Goal: Information Seeking & Learning: Learn about a topic

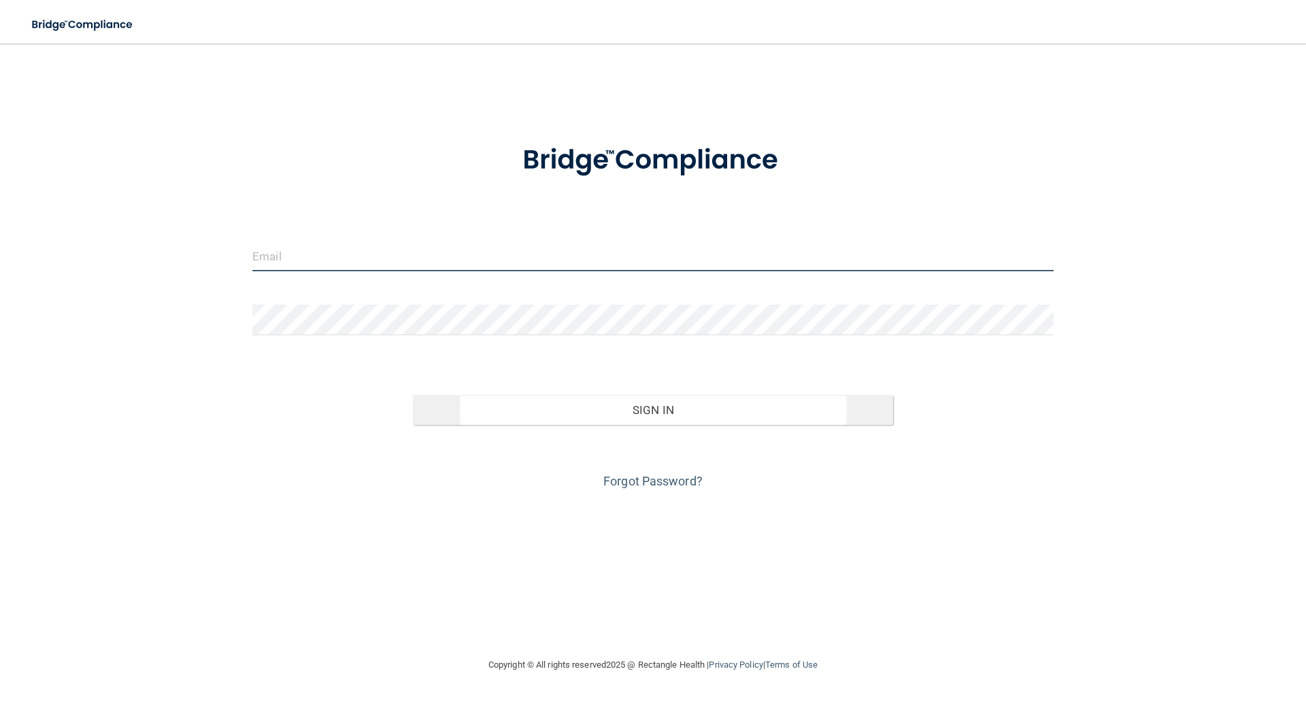
type input "[EMAIL_ADDRESS][DOMAIN_NAME]"
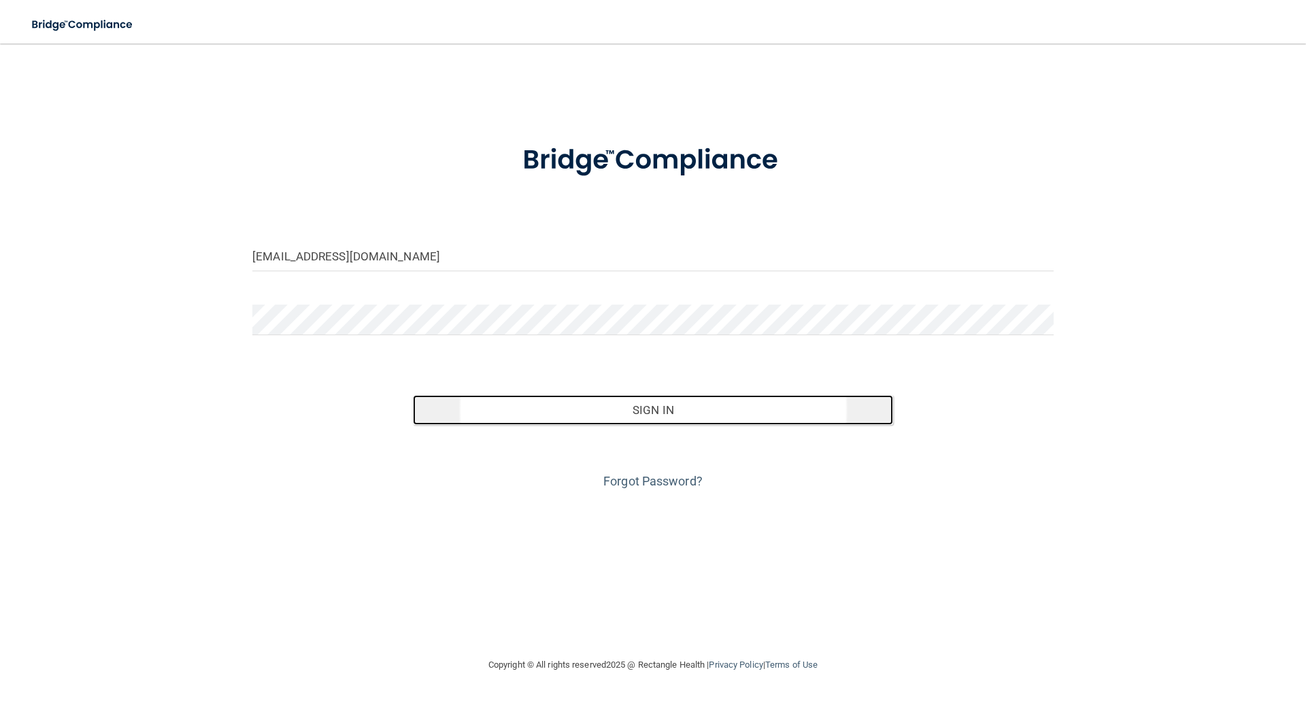
click at [655, 407] on button "Sign In" at bounding box center [653, 410] width 481 height 30
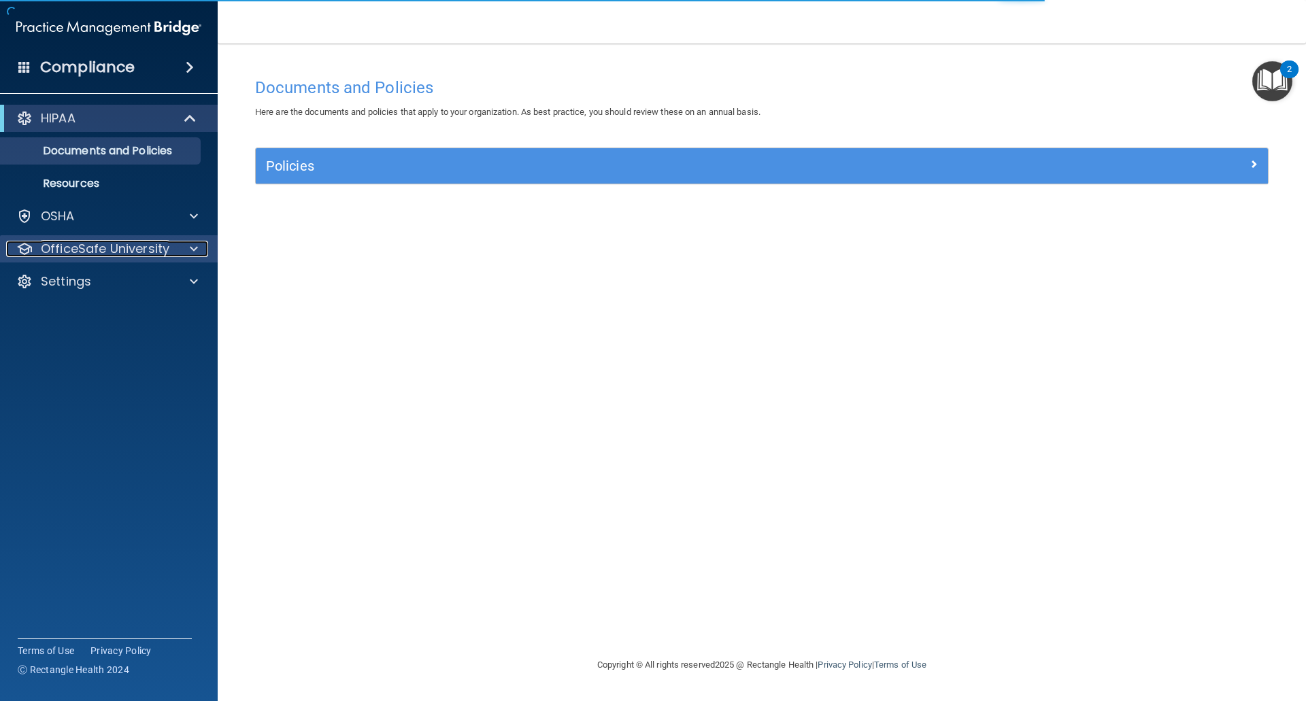
click at [160, 247] on p "OfficeSafe University" at bounding box center [105, 249] width 129 height 16
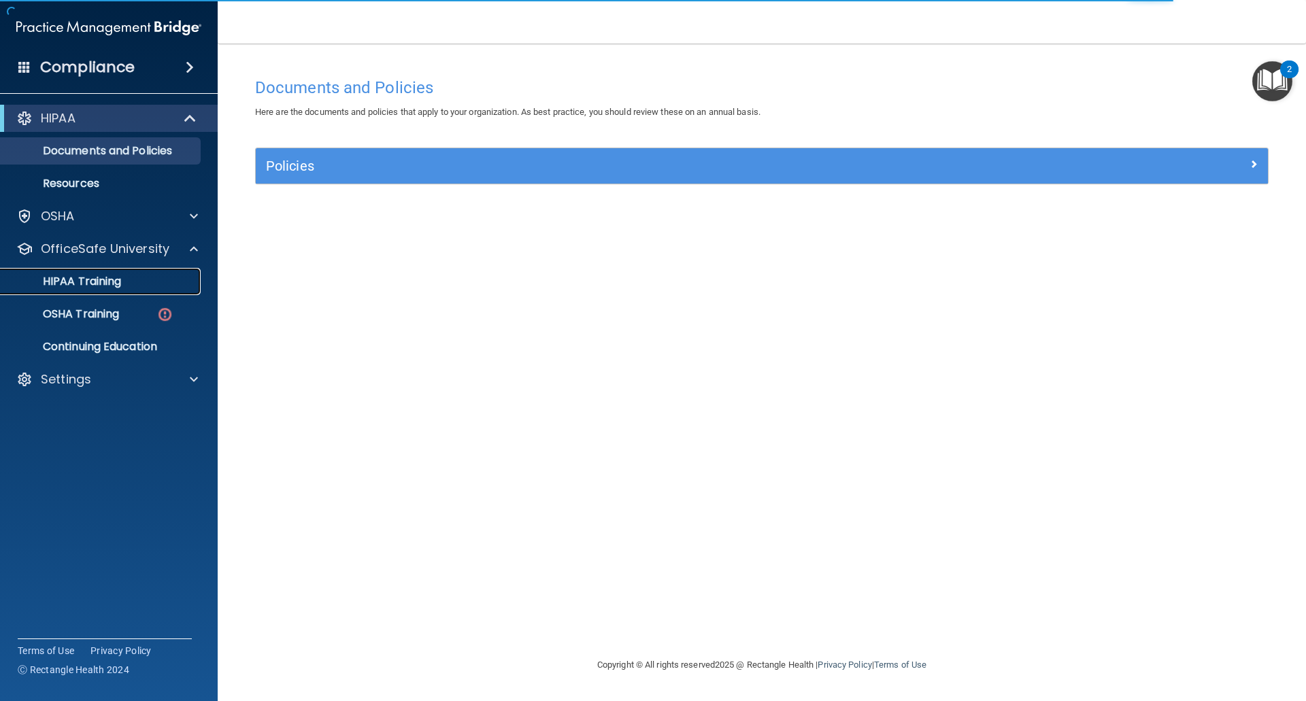
click at [161, 287] on div "HIPAA Training" at bounding box center [102, 282] width 186 height 14
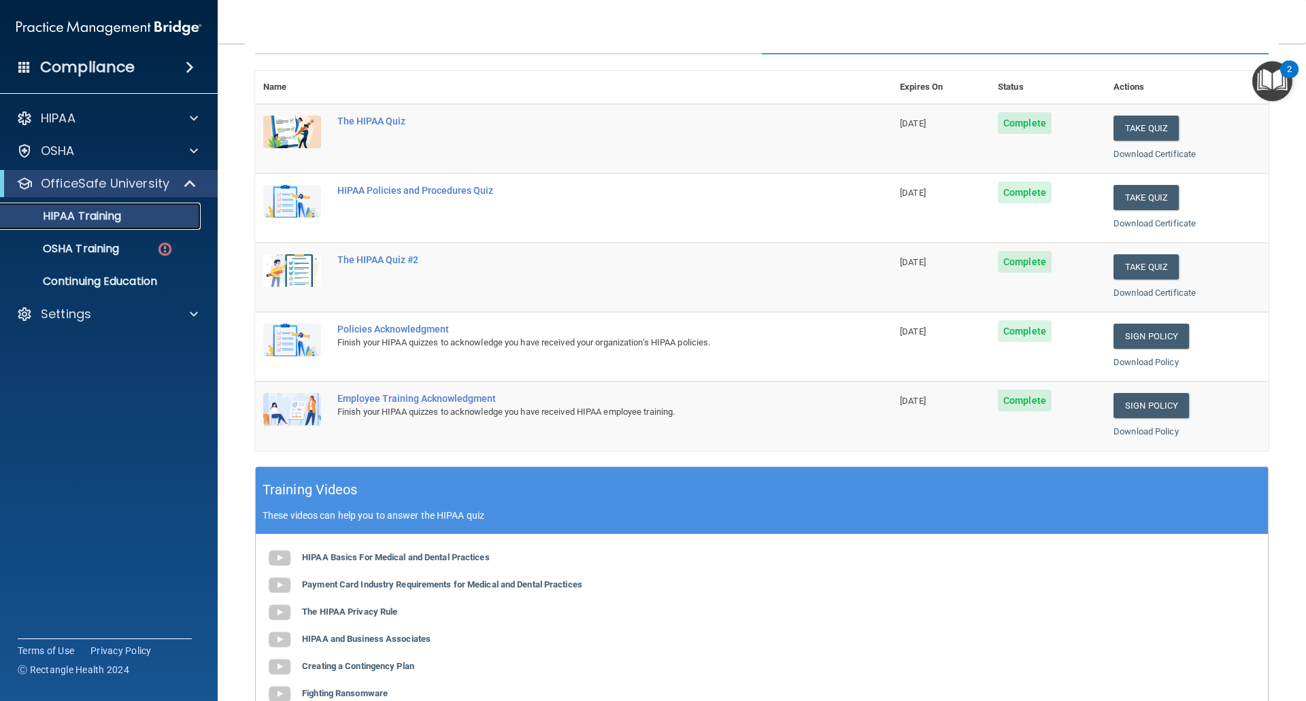
scroll to position [51, 0]
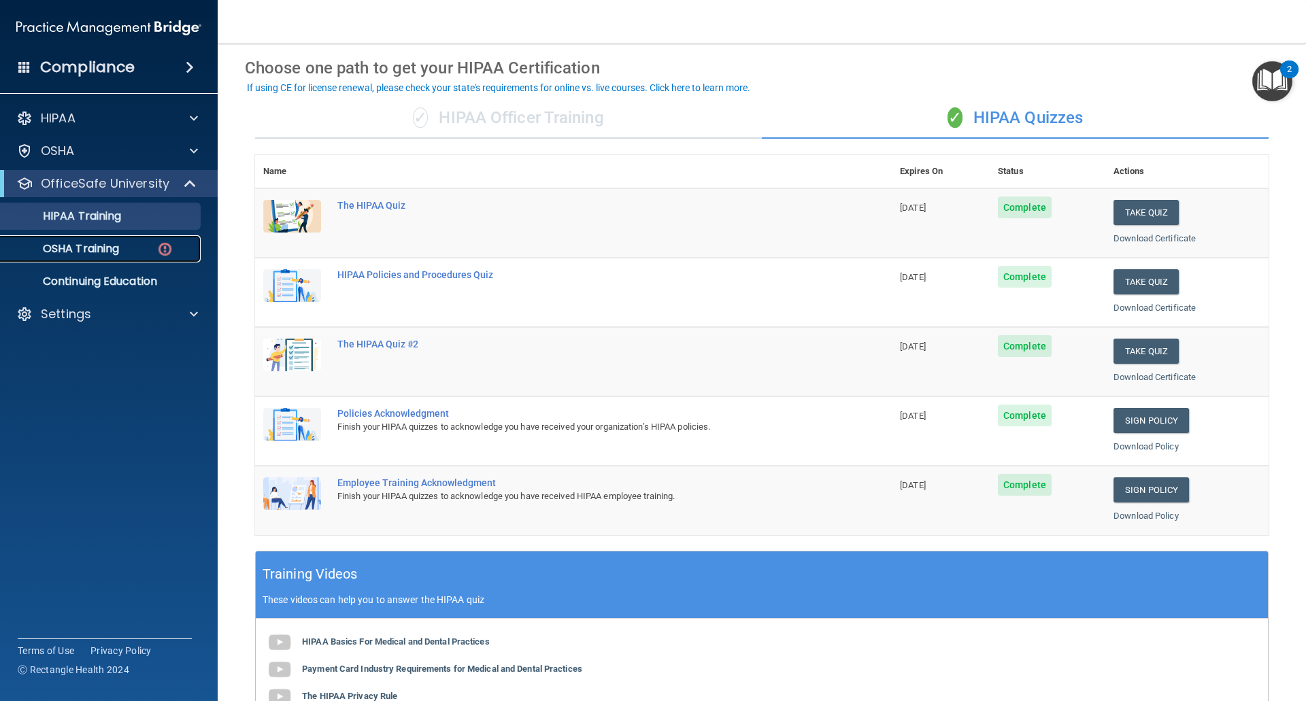
click at [144, 248] on div "OSHA Training" at bounding box center [102, 249] width 186 height 14
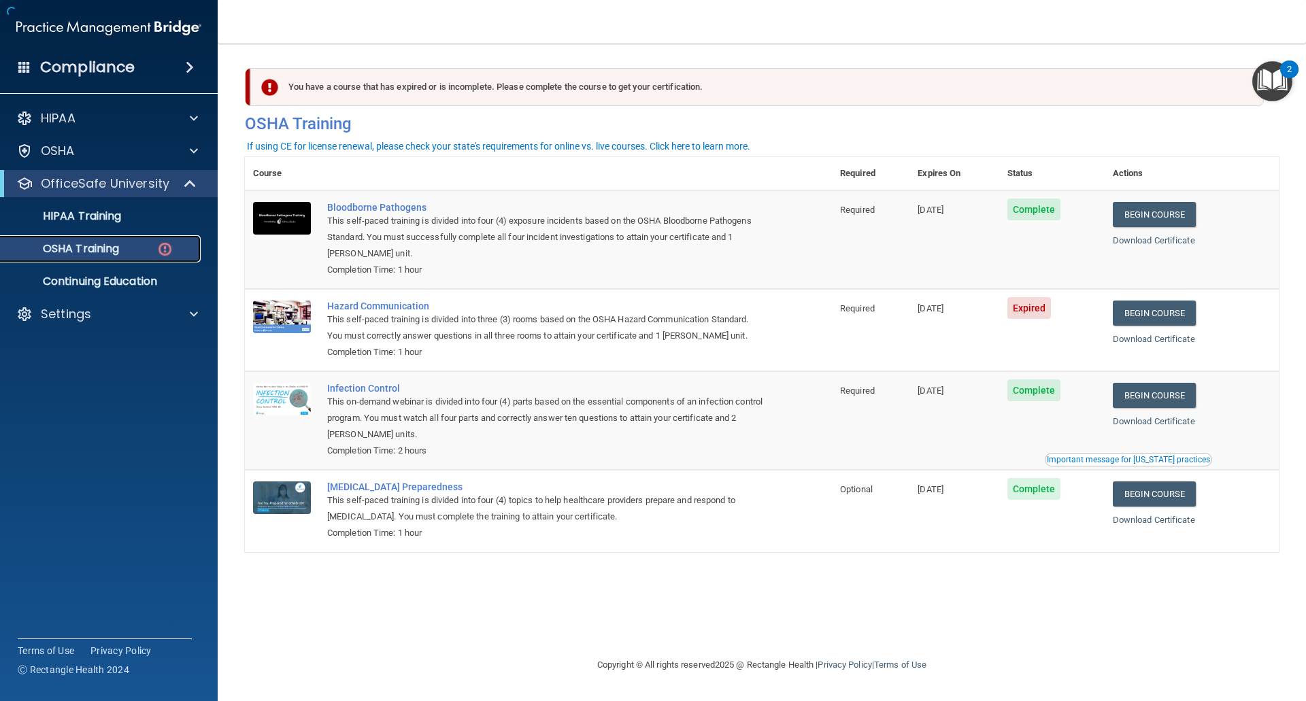
click at [154, 248] on div "OSHA Training" at bounding box center [102, 249] width 186 height 14
click at [1154, 319] on link "Begin Course" at bounding box center [1154, 313] width 83 height 25
click at [1152, 320] on link "Begin Course" at bounding box center [1154, 313] width 83 height 25
click at [115, 214] on p "HIPAA Training" at bounding box center [65, 217] width 112 height 14
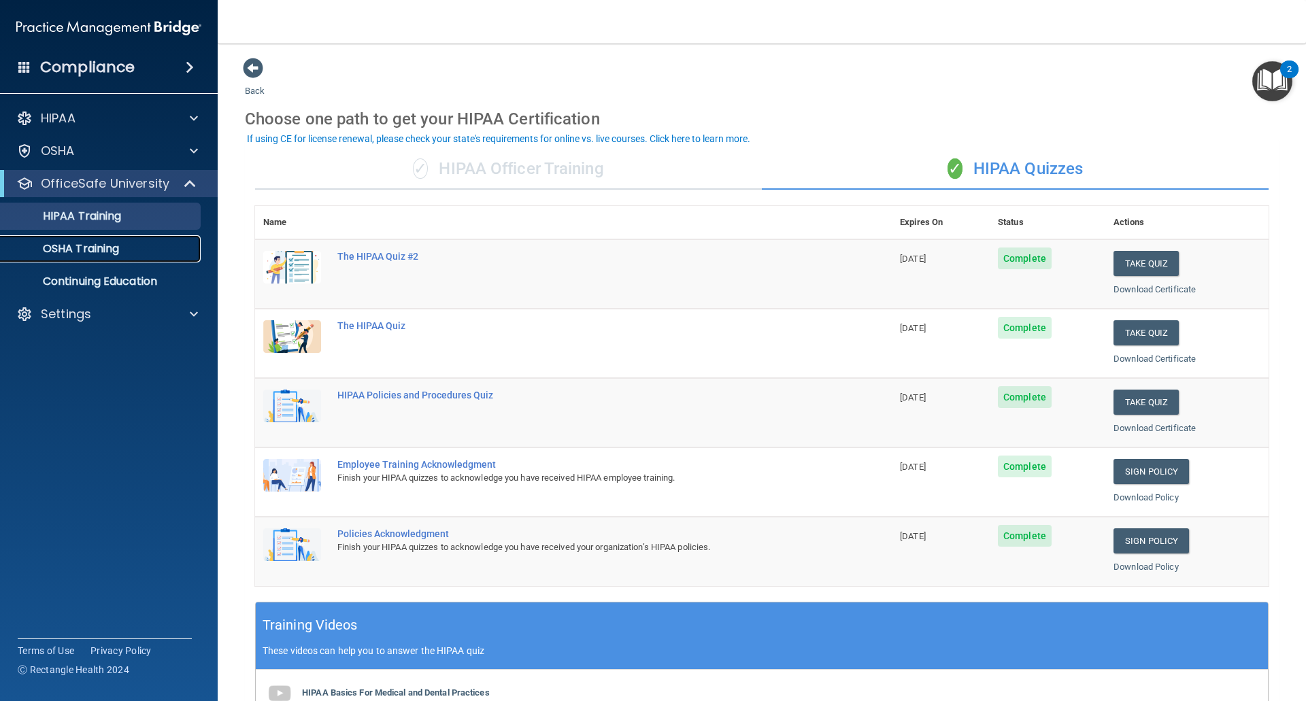
click at [89, 248] on p "OSHA Training" at bounding box center [64, 249] width 110 height 14
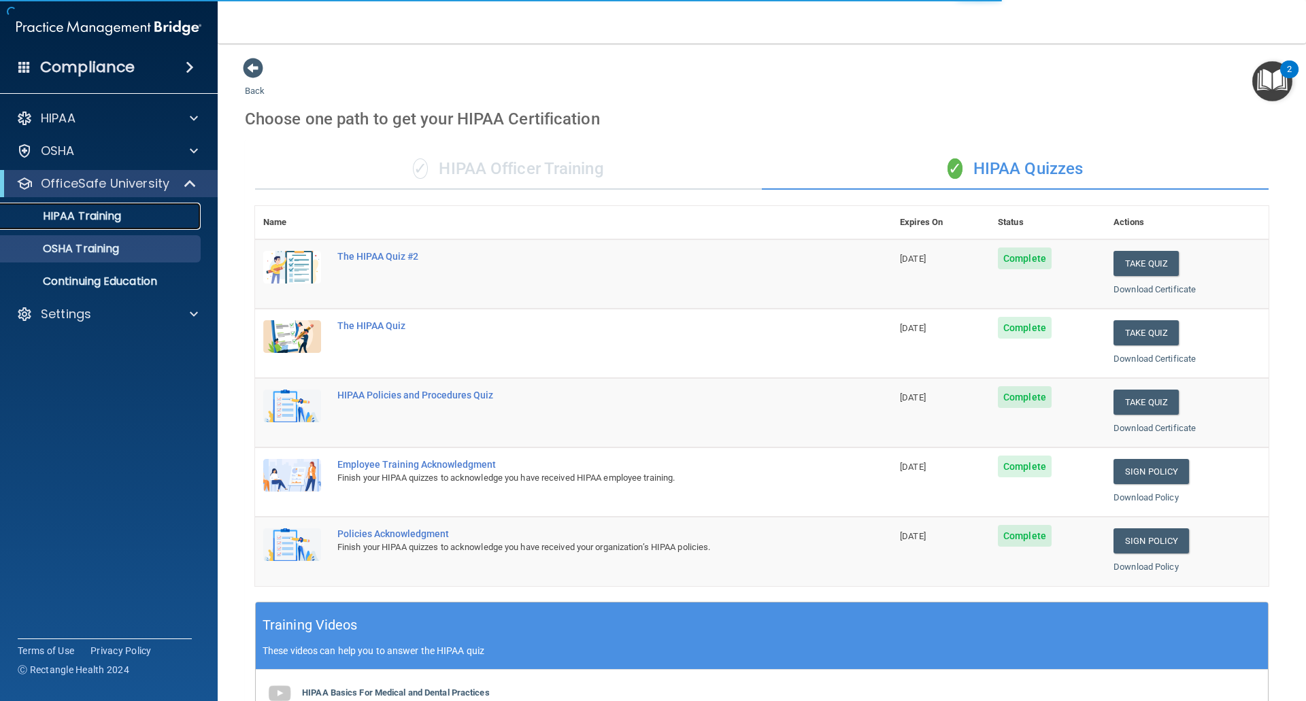
click at [100, 224] on link "HIPAA Training" at bounding box center [93, 216] width 214 height 27
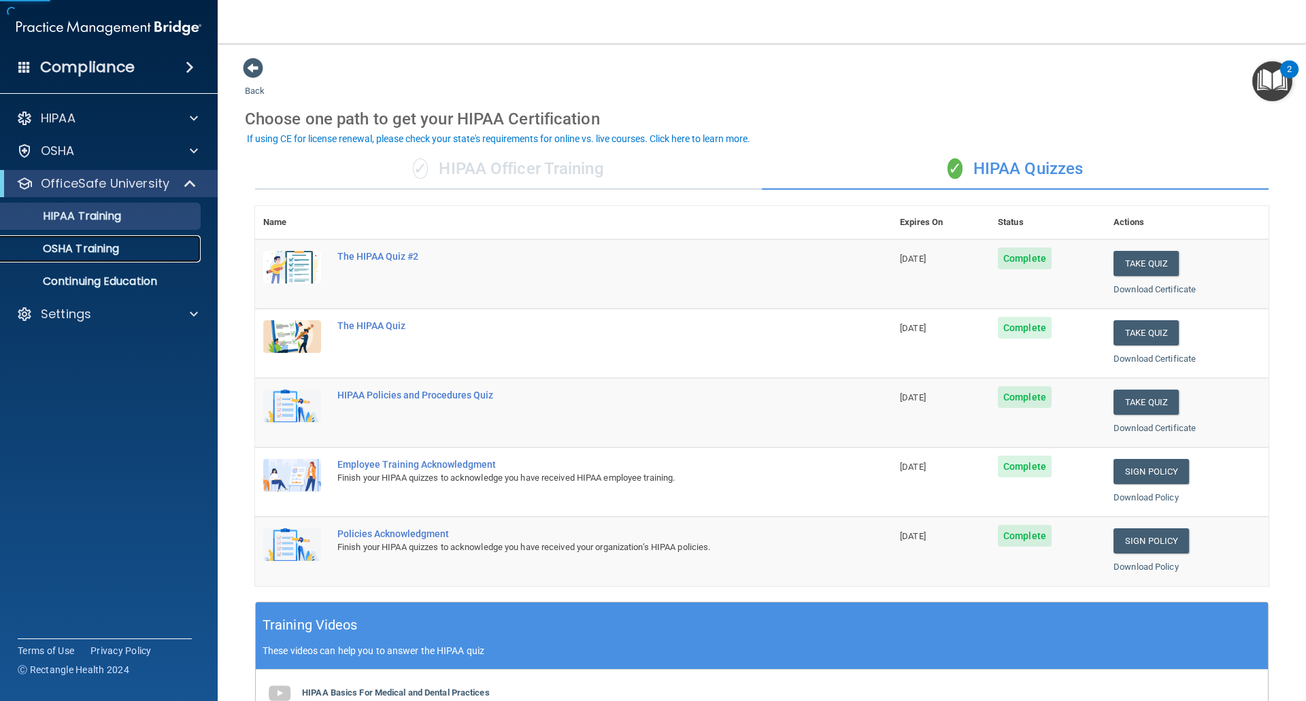
click at [99, 247] on p "OSHA Training" at bounding box center [64, 249] width 110 height 14
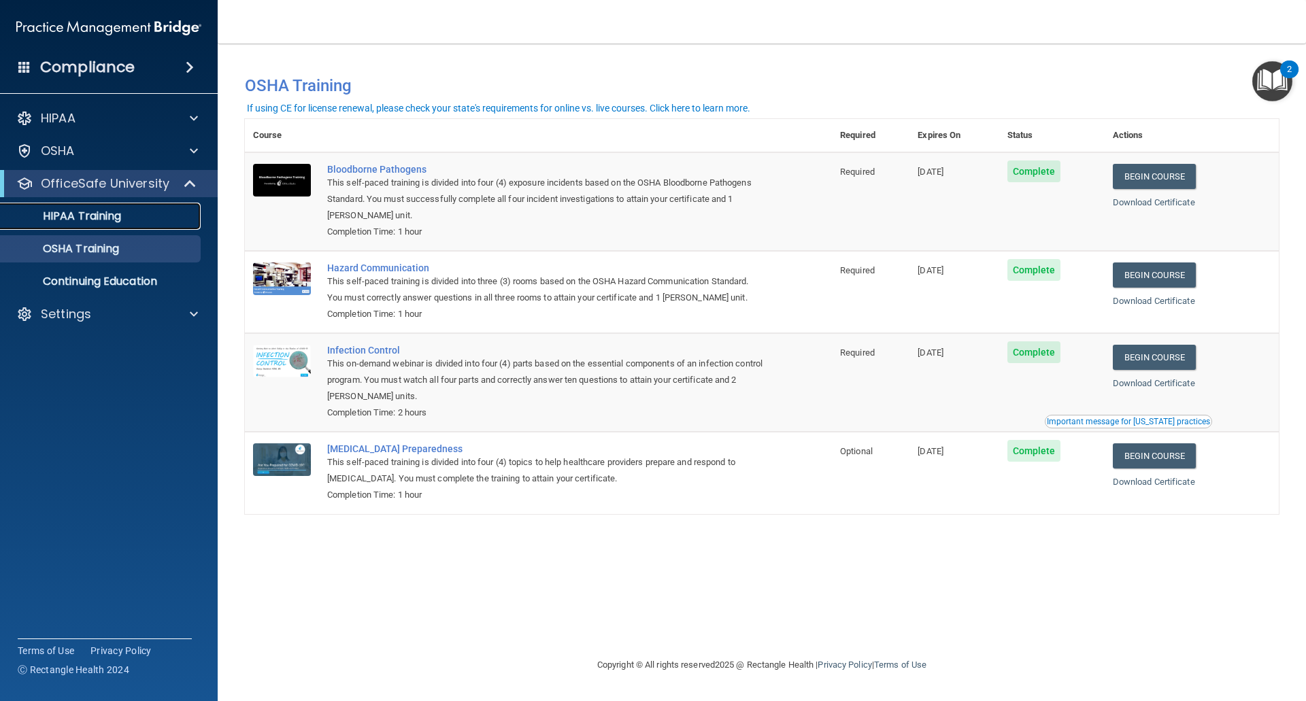
click at [97, 221] on p "HIPAA Training" at bounding box center [65, 217] width 112 height 14
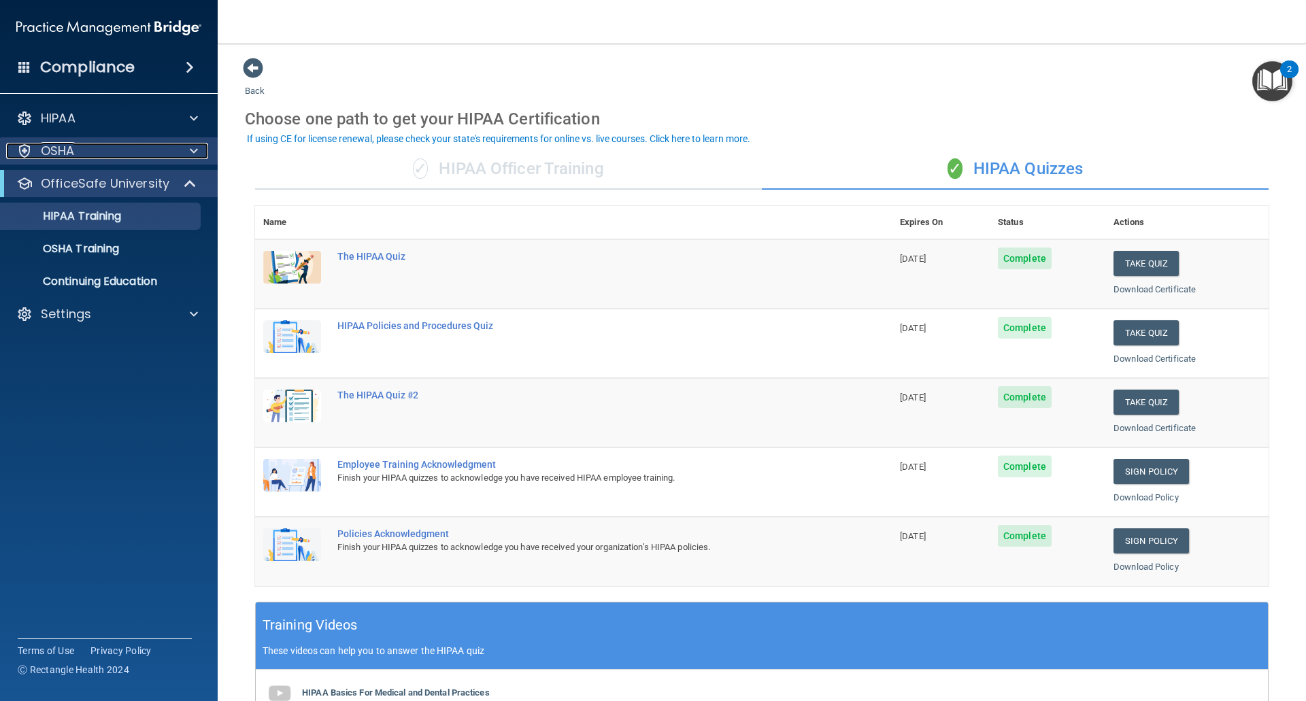
click at [188, 146] on div at bounding box center [192, 151] width 34 height 16
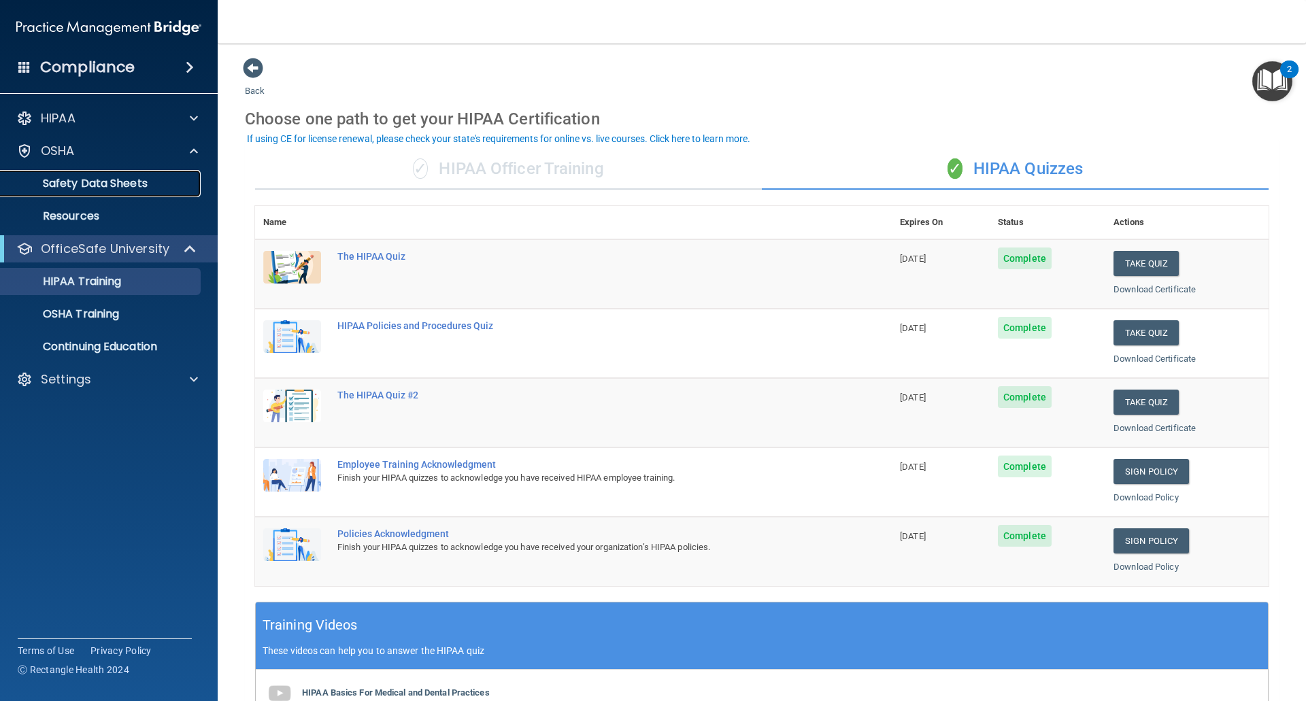
click at [151, 180] on p "Safety Data Sheets" at bounding box center [102, 184] width 186 height 14
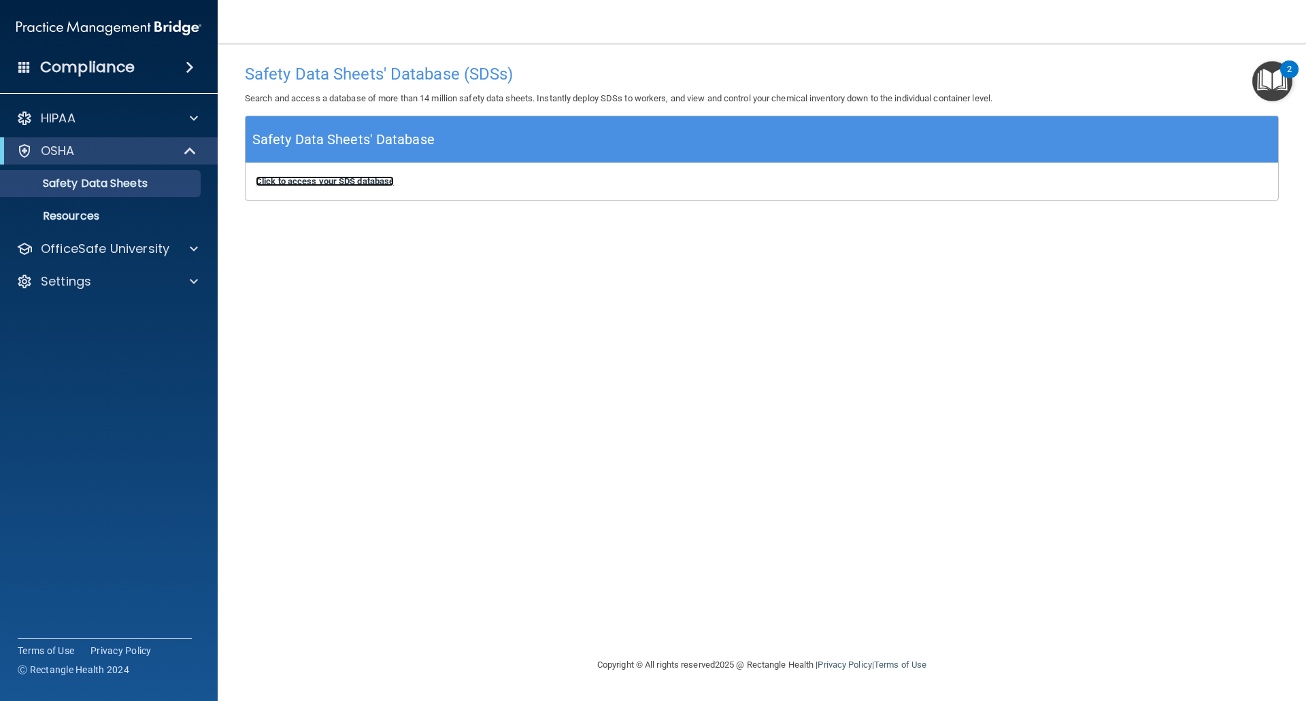
click at [345, 180] on b "Click to access your SDS database" at bounding box center [325, 181] width 138 height 10
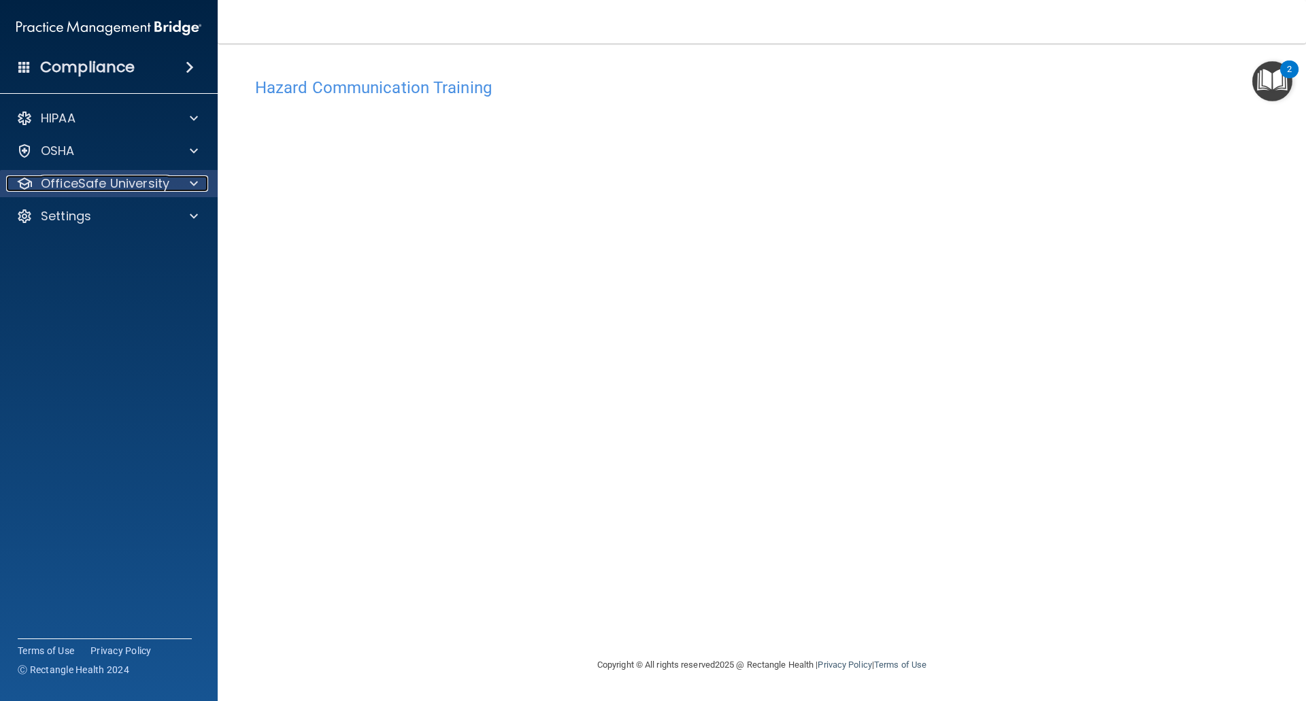
click at [89, 181] on p "OfficeSafe University" at bounding box center [105, 184] width 129 height 16
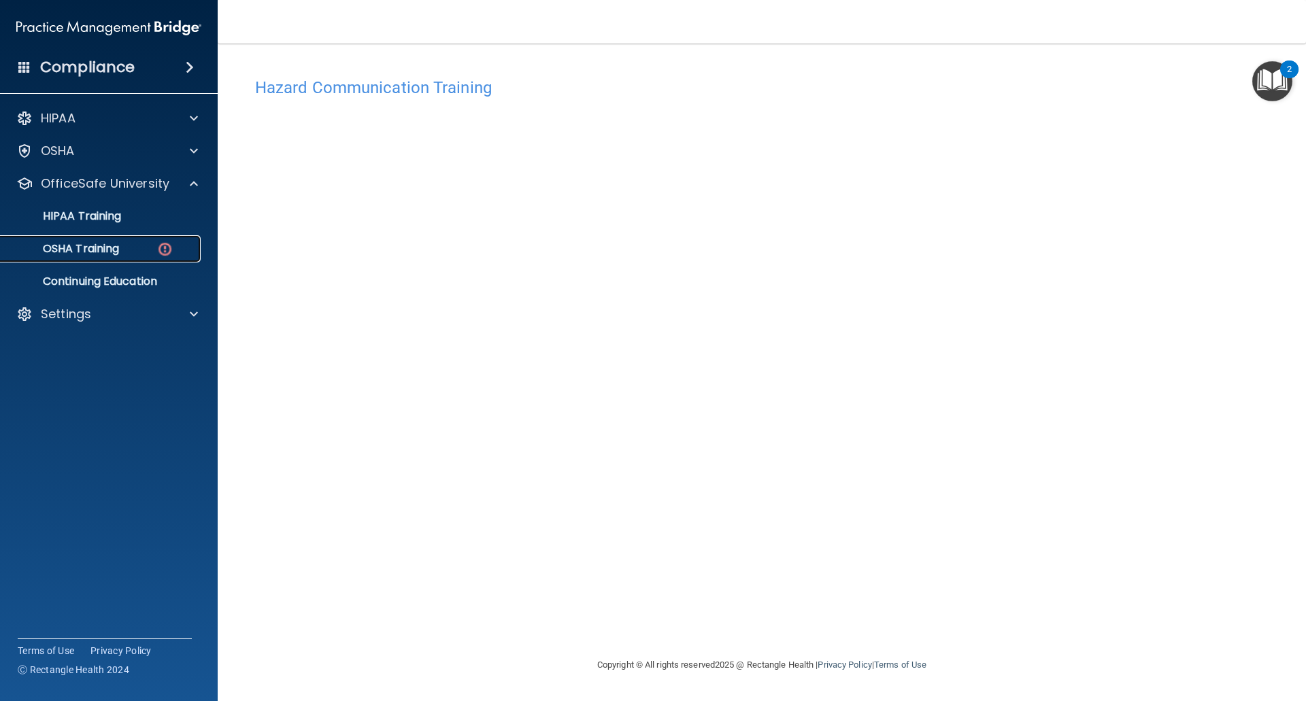
click at [107, 245] on p "OSHA Training" at bounding box center [64, 249] width 110 height 14
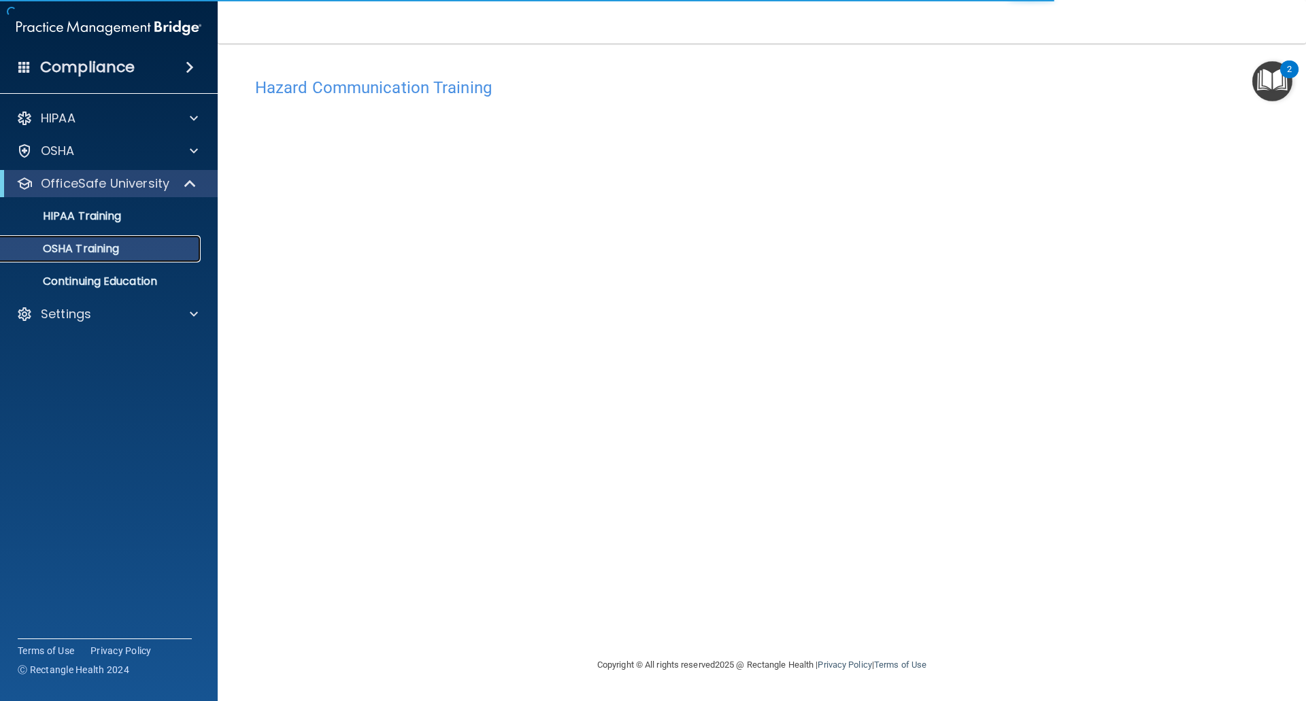
click at [137, 254] on div "OSHA Training" at bounding box center [102, 249] width 186 height 14
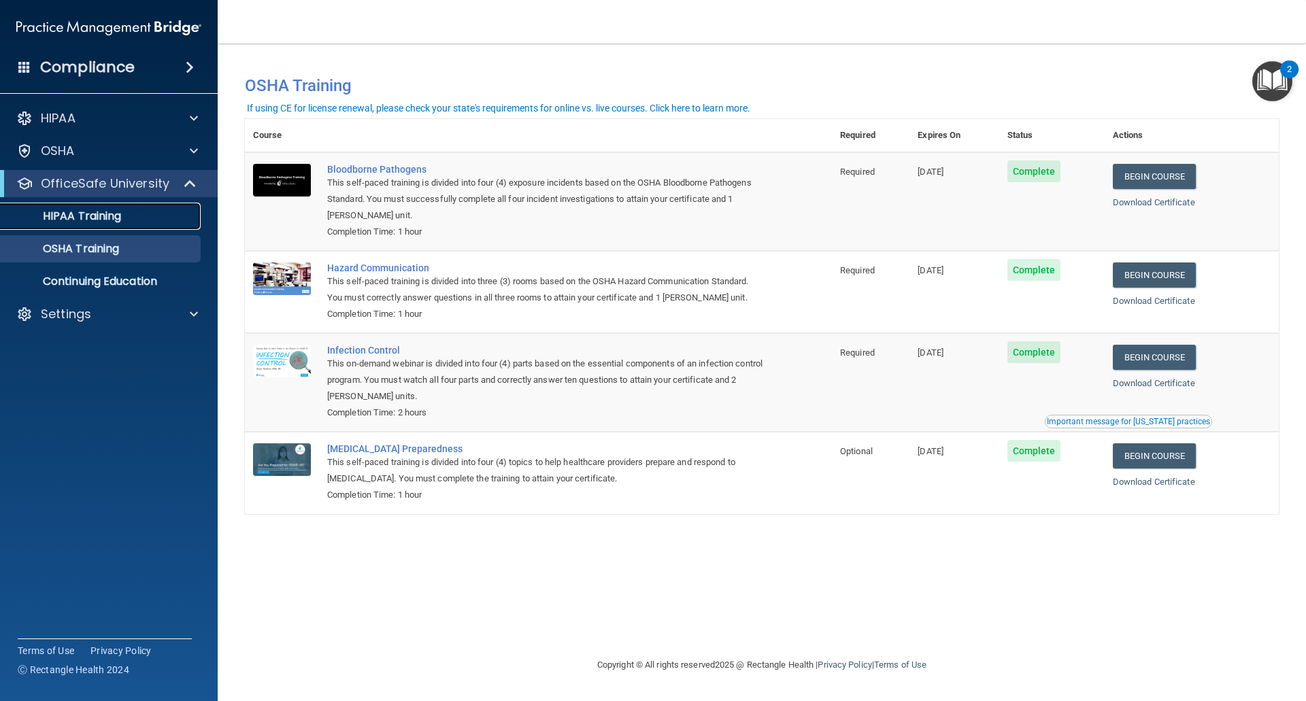
click at [110, 224] on link "HIPAA Training" at bounding box center [93, 216] width 214 height 27
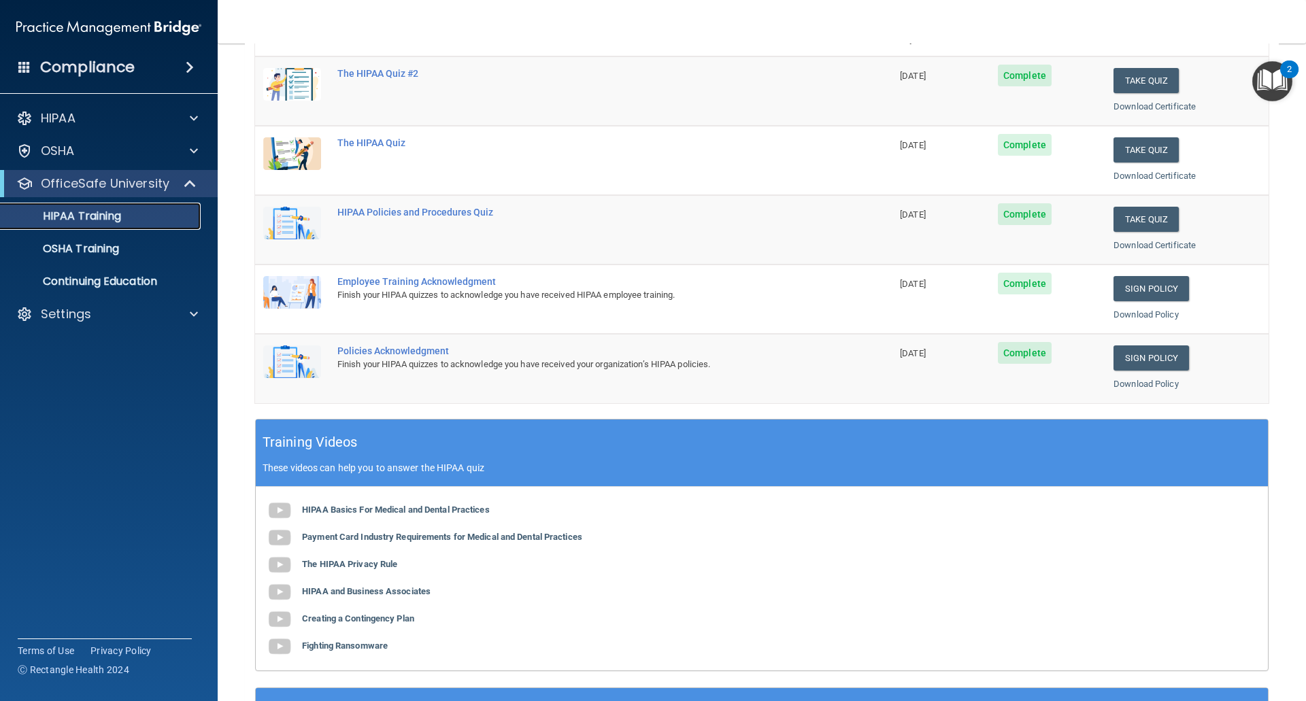
scroll to position [51, 0]
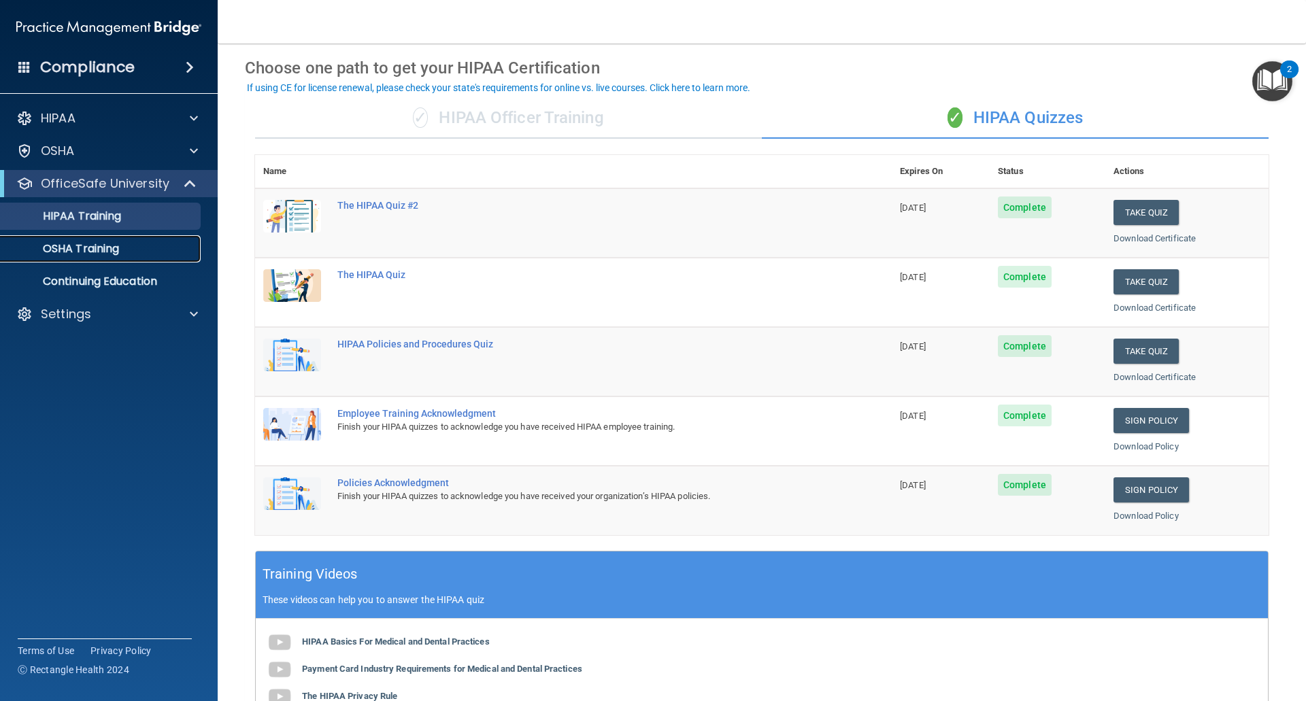
click at [101, 247] on p "OSHA Training" at bounding box center [64, 249] width 110 height 14
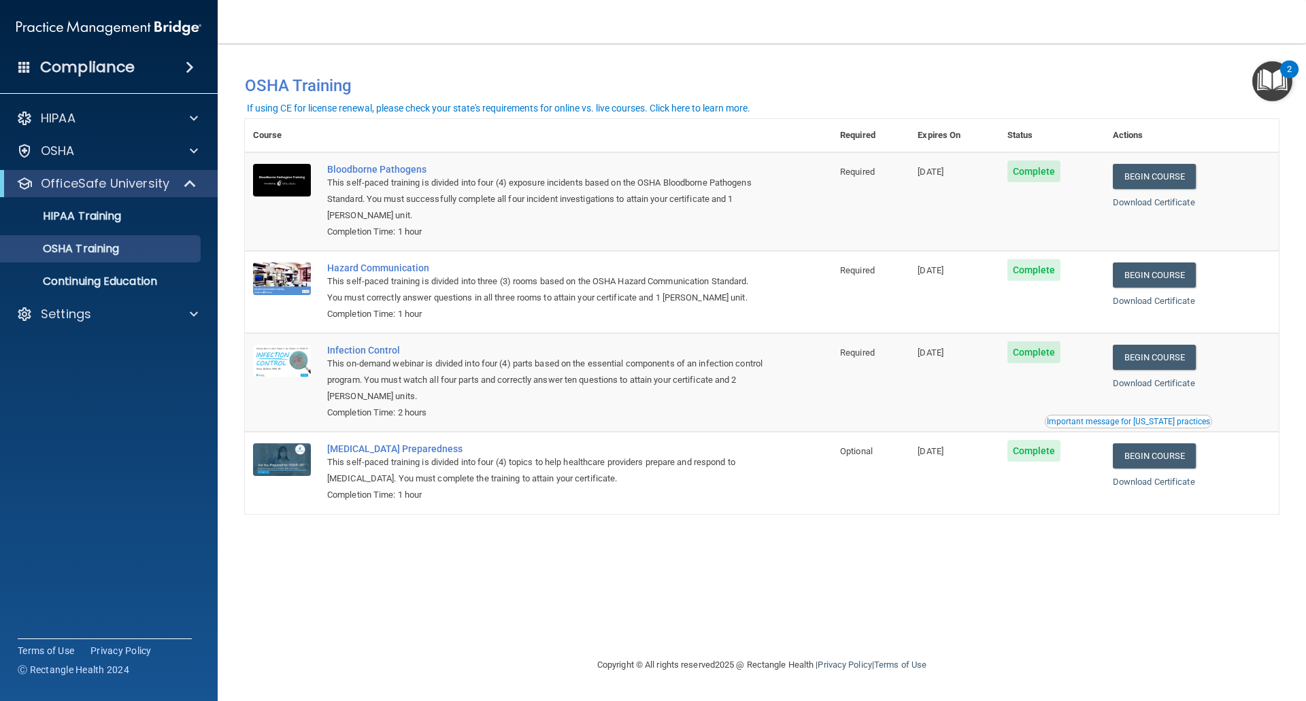
click at [1149, 424] on div "Important message for California practices" at bounding box center [1128, 422] width 163 height 8
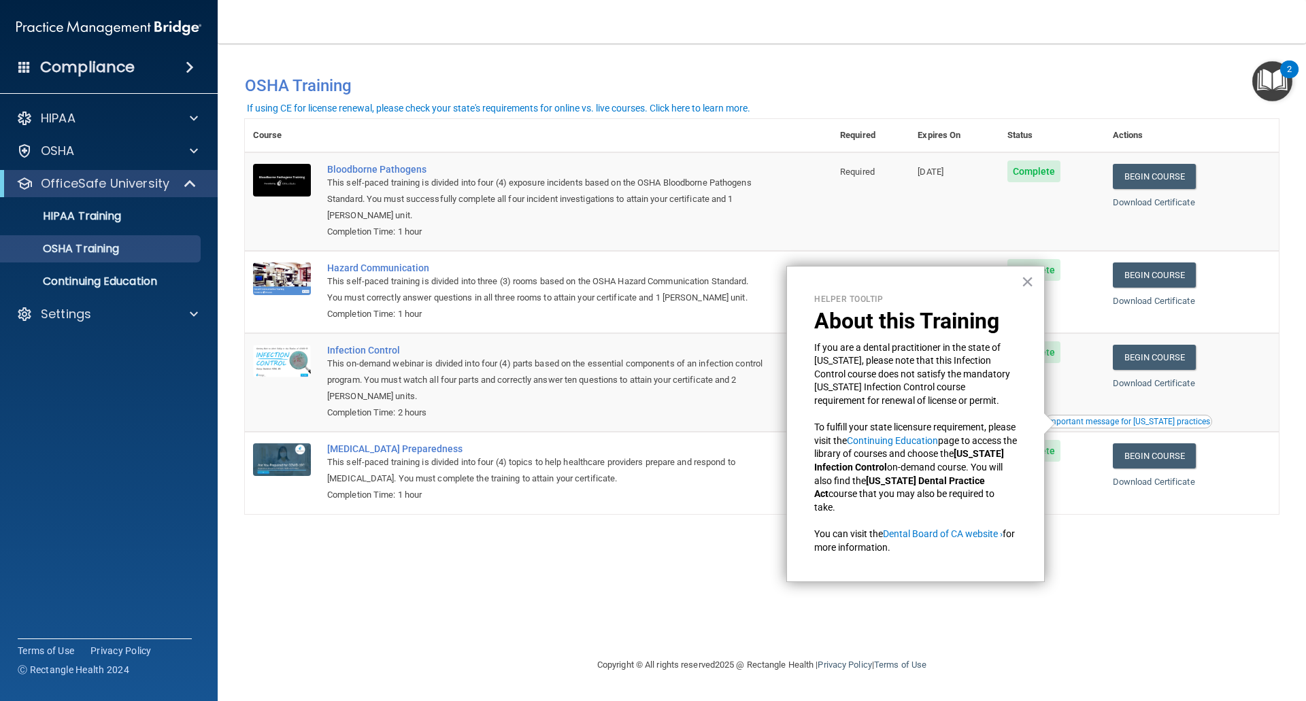
click at [656, 554] on div "You have a course that has expired or is incomplete. Please complete the course…" at bounding box center [762, 350] width 1034 height 586
click at [1031, 281] on button "×" at bounding box center [1027, 282] width 13 height 22
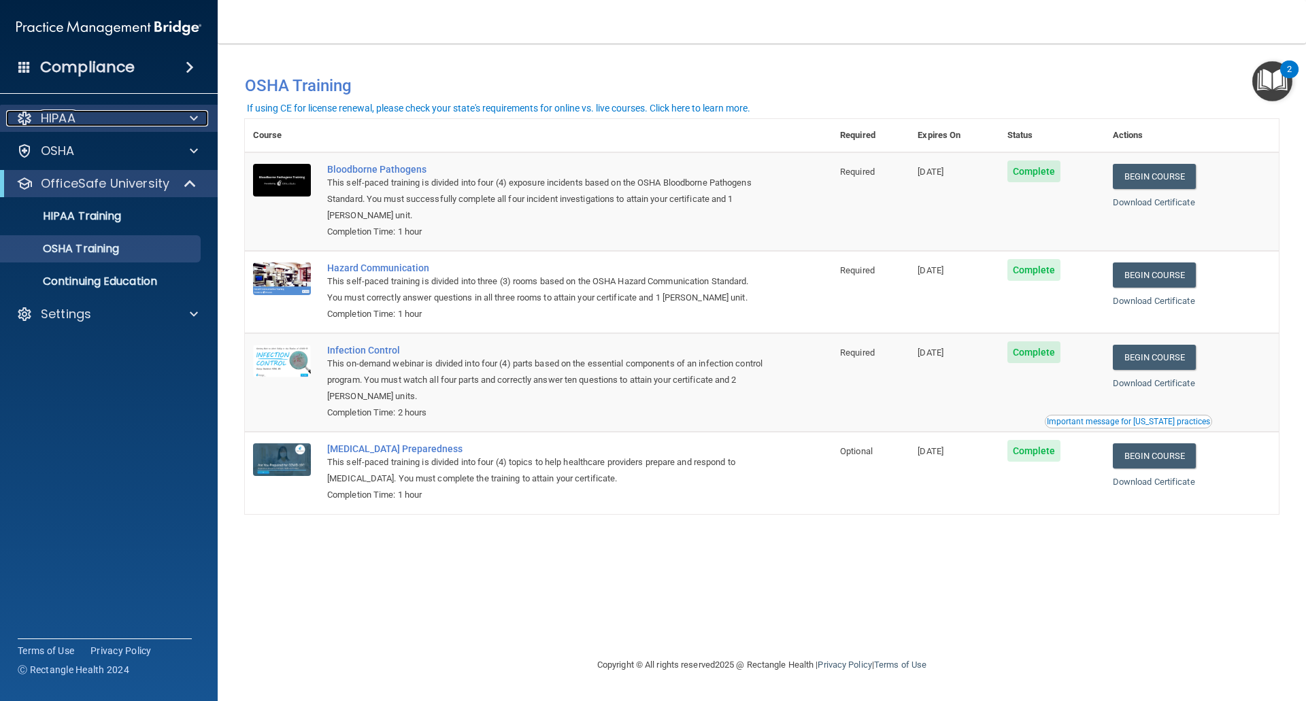
click at [180, 118] on div at bounding box center [192, 118] width 34 height 16
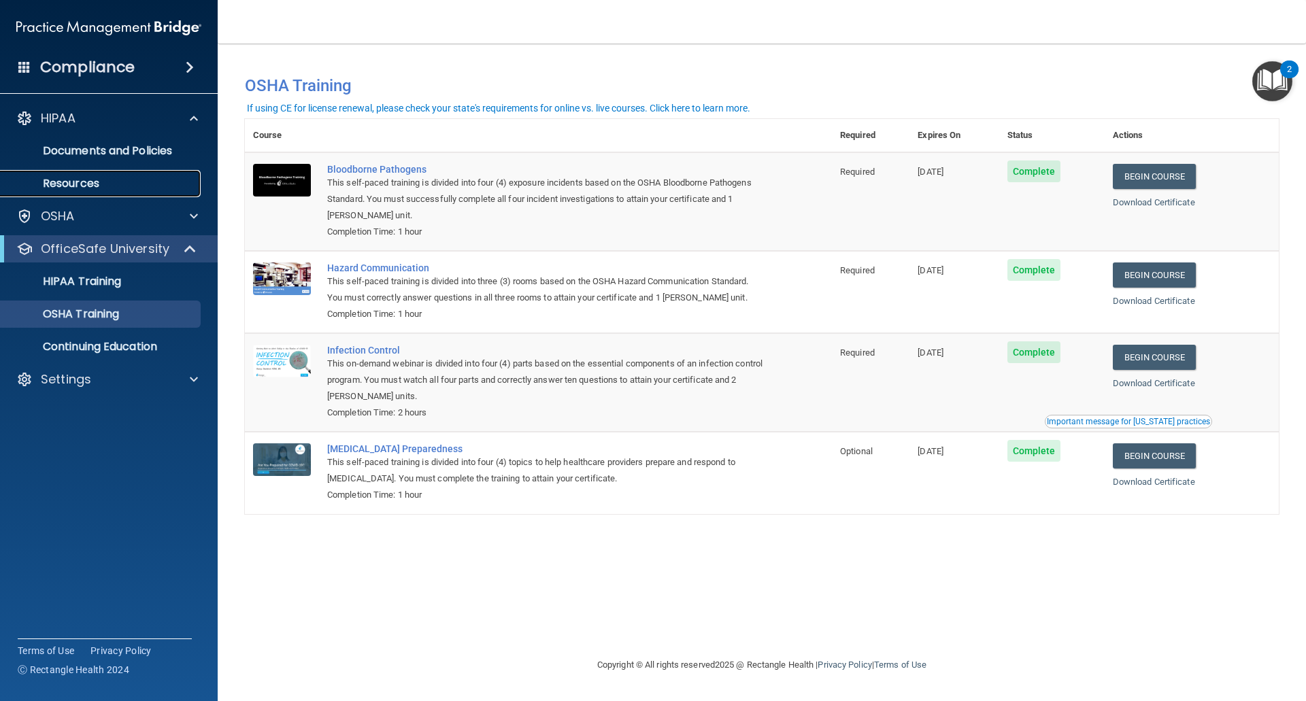
click at [111, 184] on p "Resources" at bounding box center [102, 184] width 186 height 14
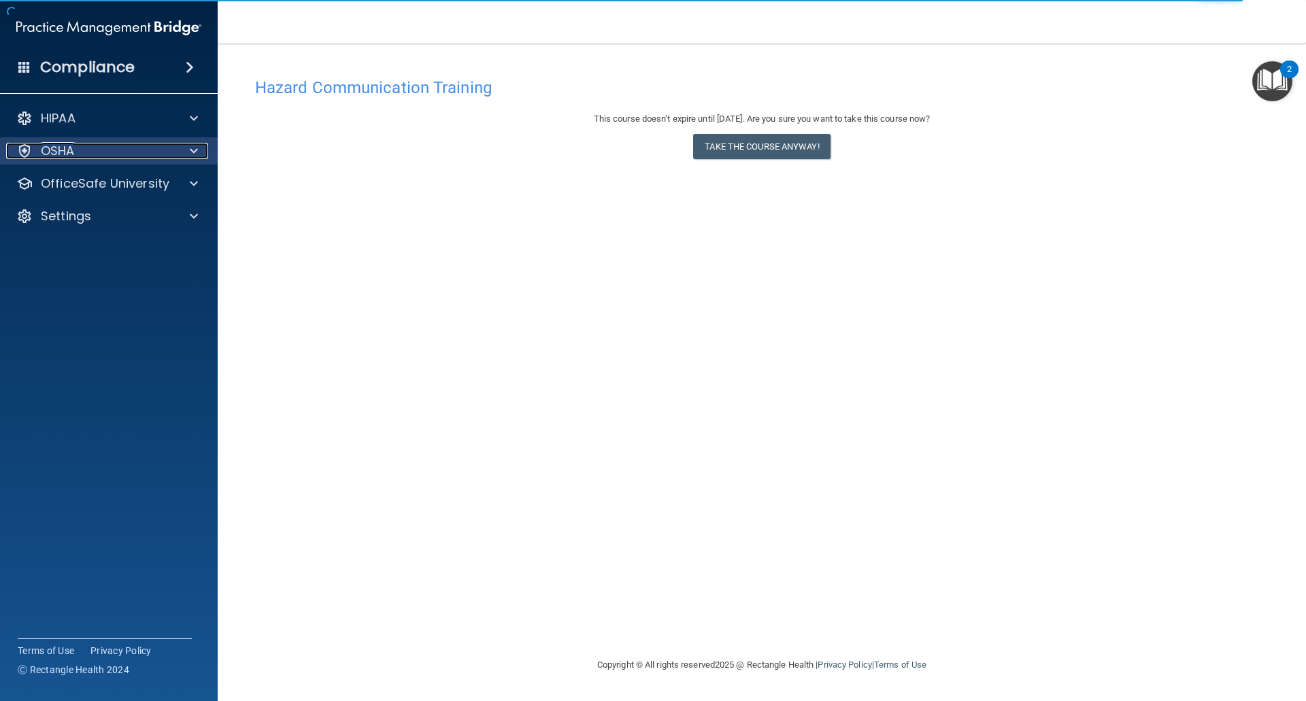
click at [160, 158] on div "OSHA" at bounding box center [90, 151] width 169 height 16
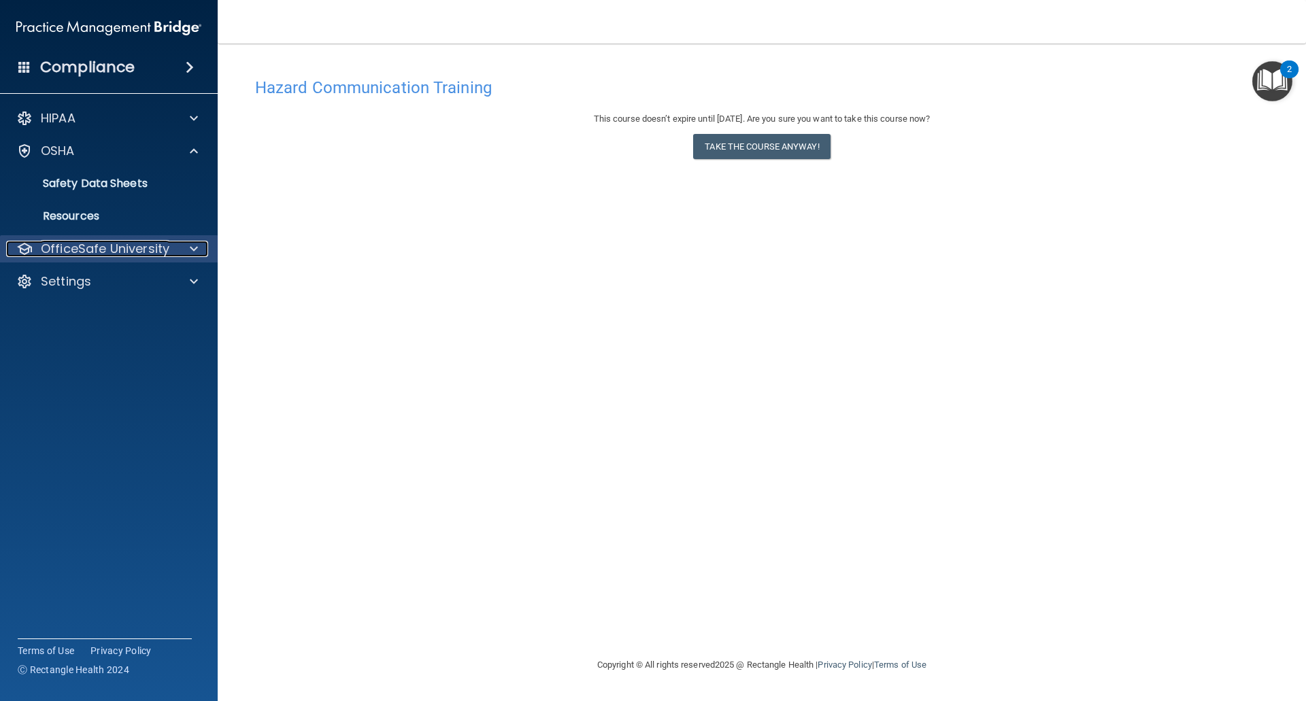
click at [140, 245] on p "OfficeSafe University" at bounding box center [105, 249] width 129 height 16
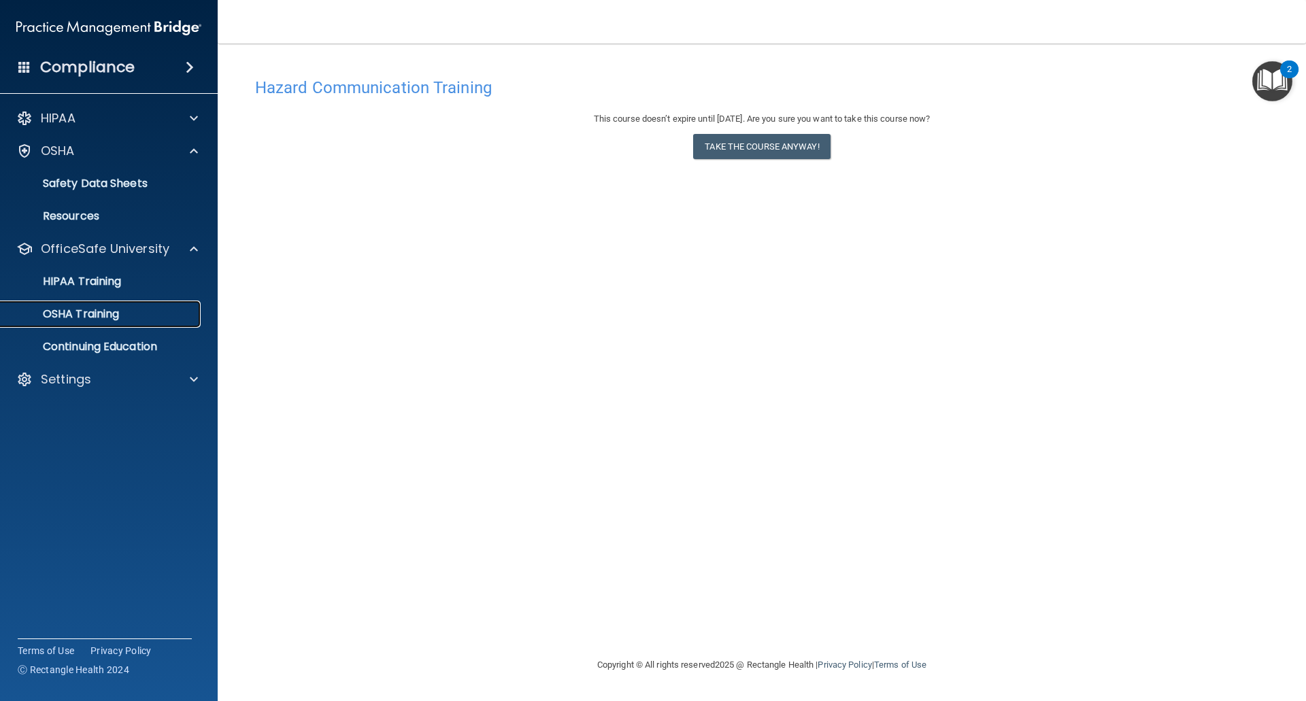
click at [128, 306] on link "OSHA Training" at bounding box center [93, 314] width 214 height 27
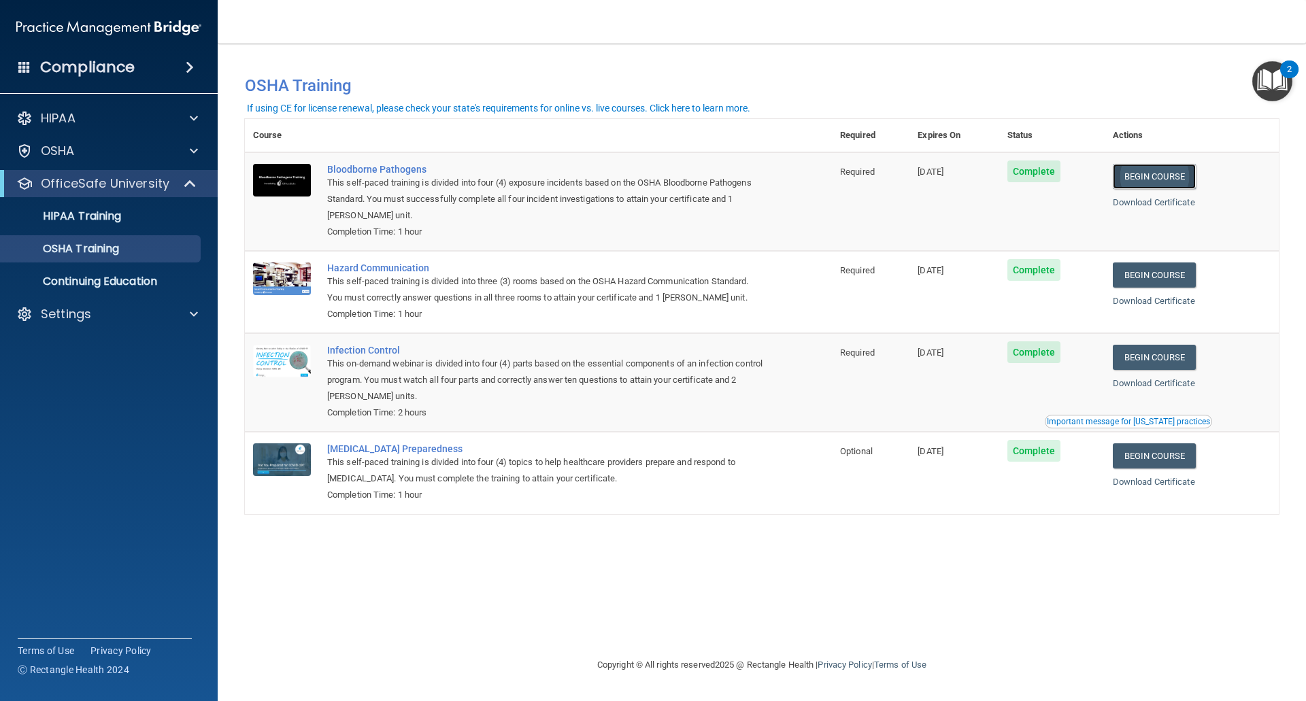
click at [1168, 182] on link "Begin Course" at bounding box center [1154, 176] width 83 height 25
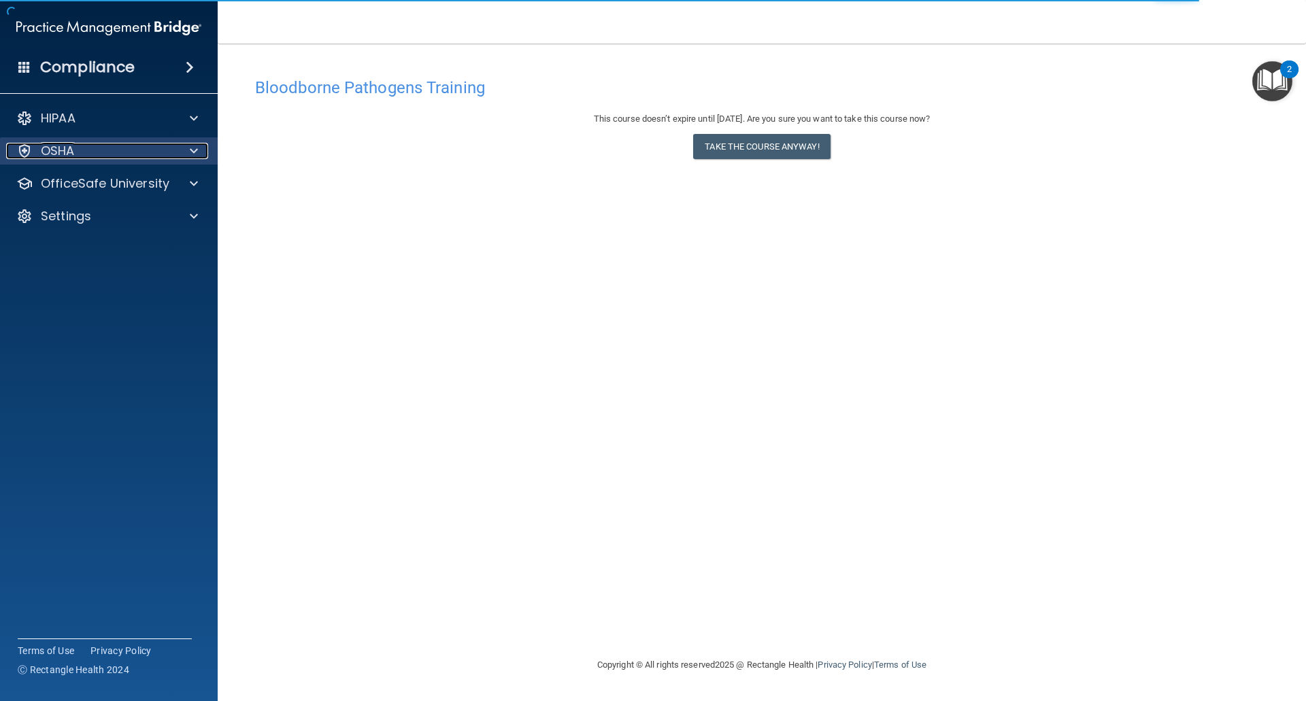
click at [148, 158] on div "OSHA" at bounding box center [90, 151] width 169 height 16
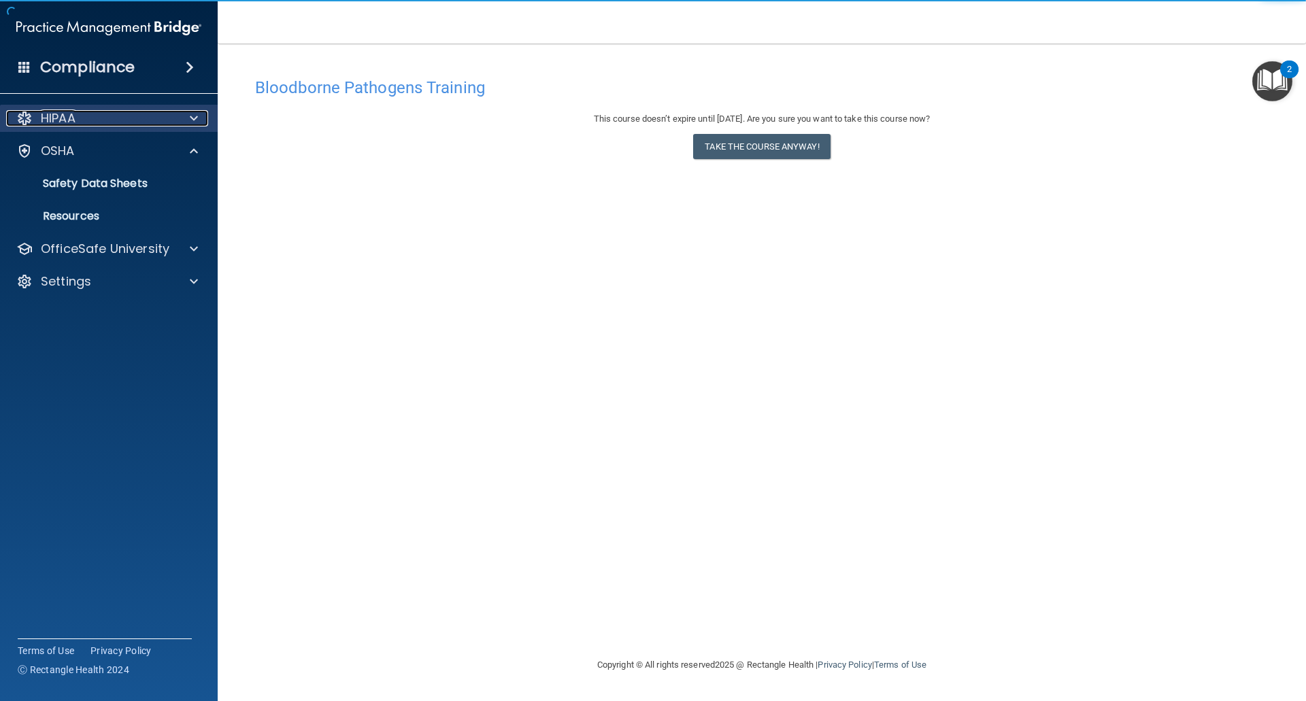
click at [186, 123] on div at bounding box center [192, 118] width 34 height 16
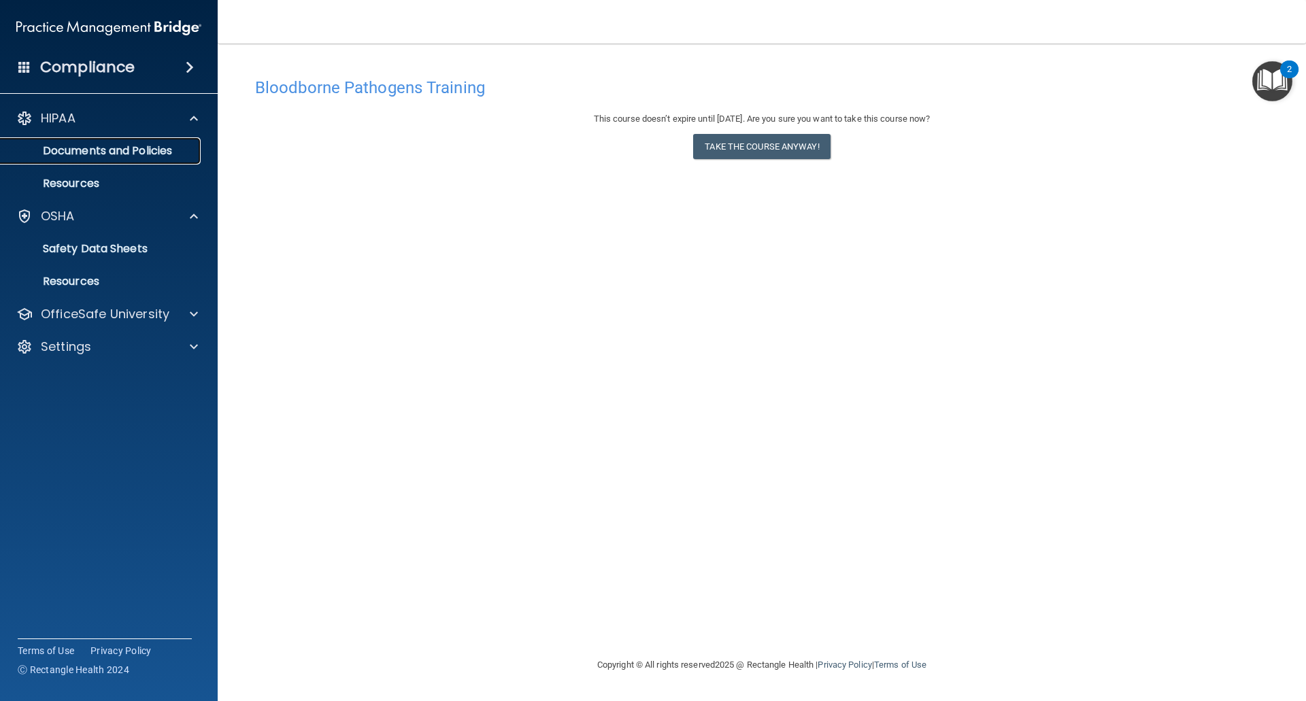
click at [170, 150] on p "Documents and Policies" at bounding box center [102, 151] width 186 height 14
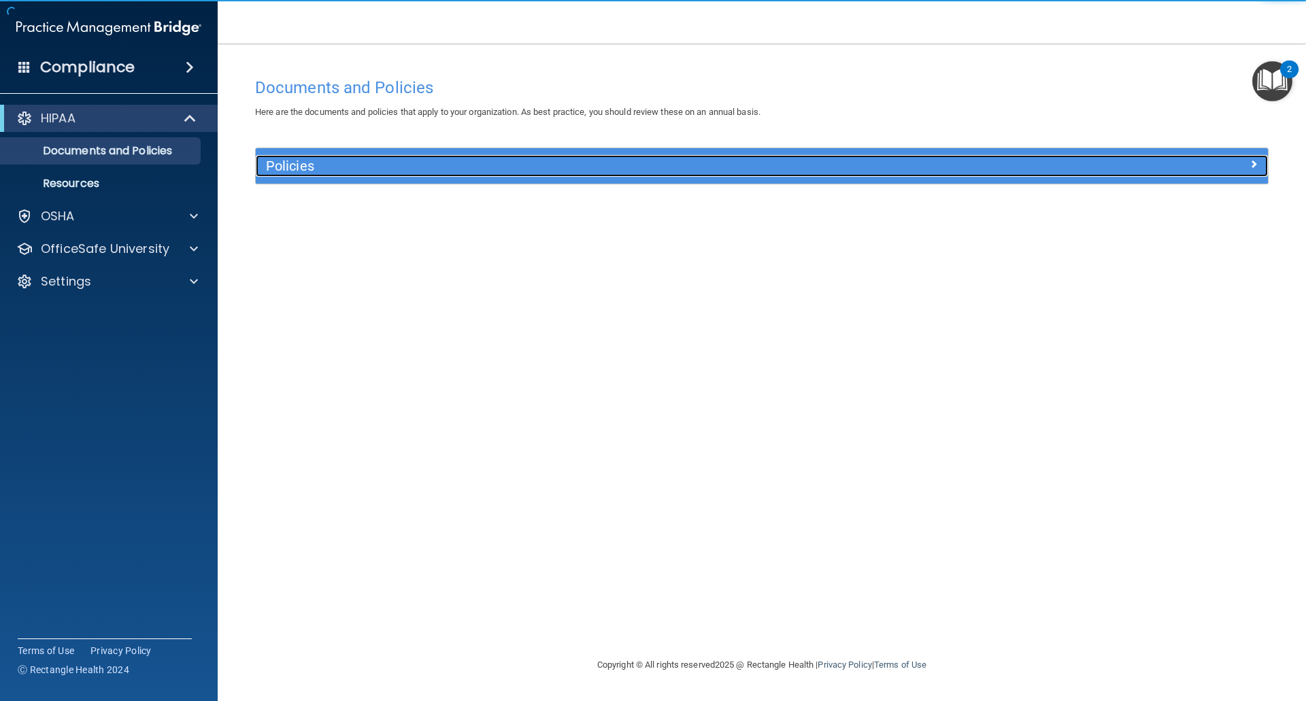
click at [358, 164] on h5 "Policies" at bounding box center [635, 165] width 739 height 15
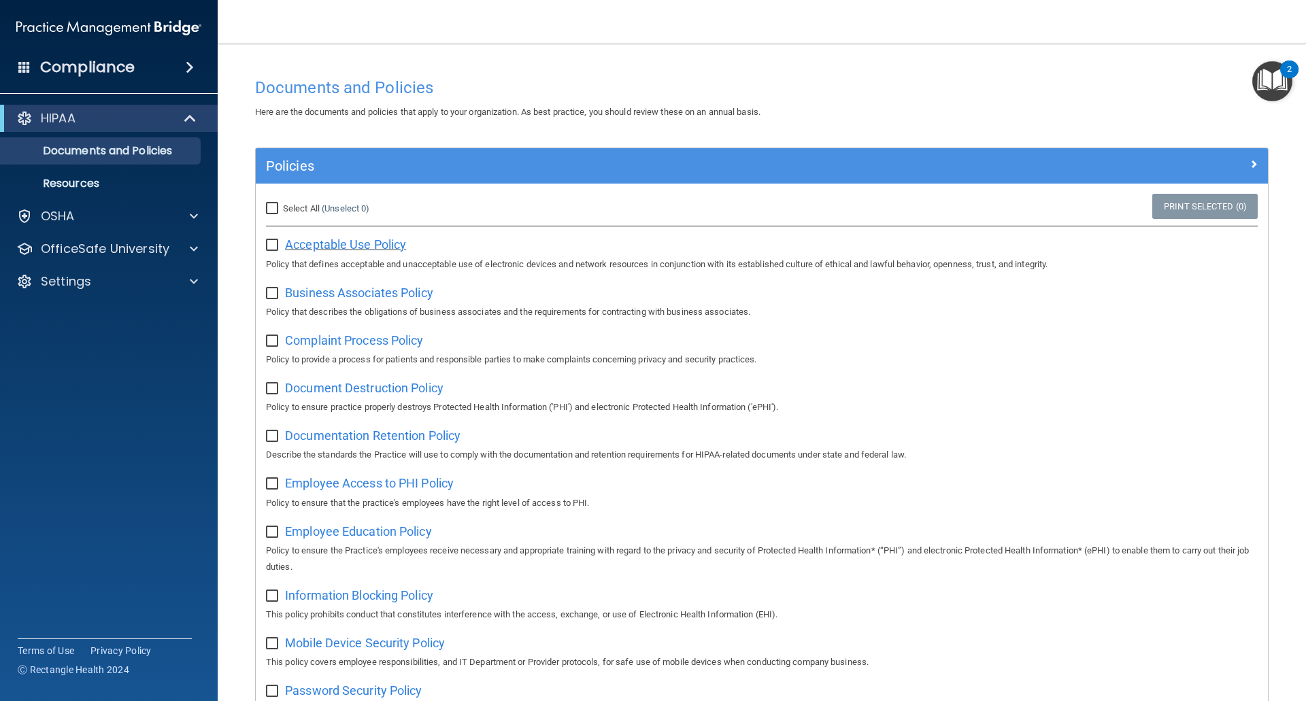
click at [337, 242] on span "Acceptable Use Policy" at bounding box center [345, 244] width 121 height 14
